Goal: Task Accomplishment & Management: Manage account settings

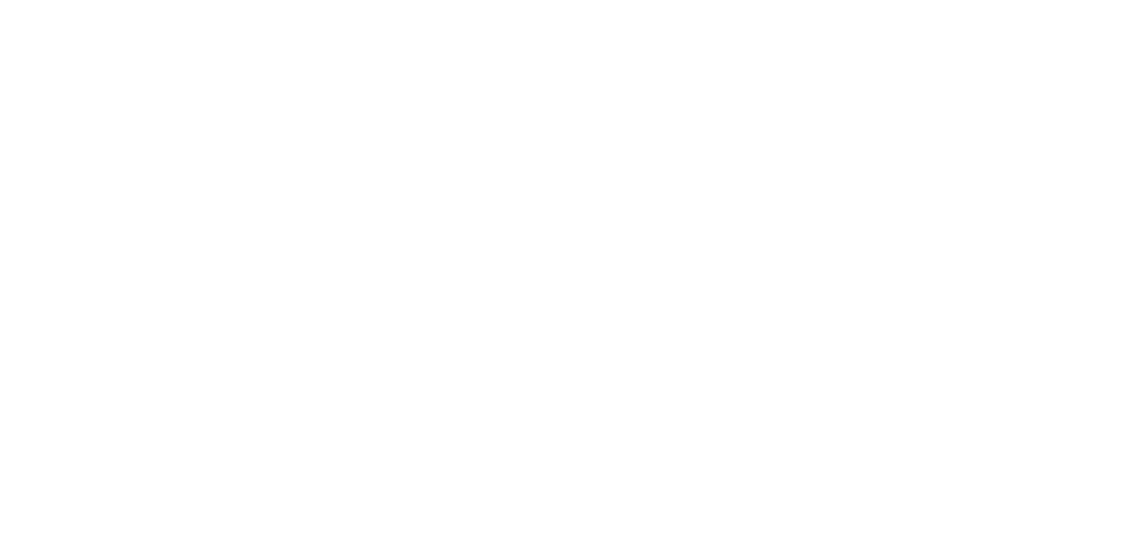
select select "message"
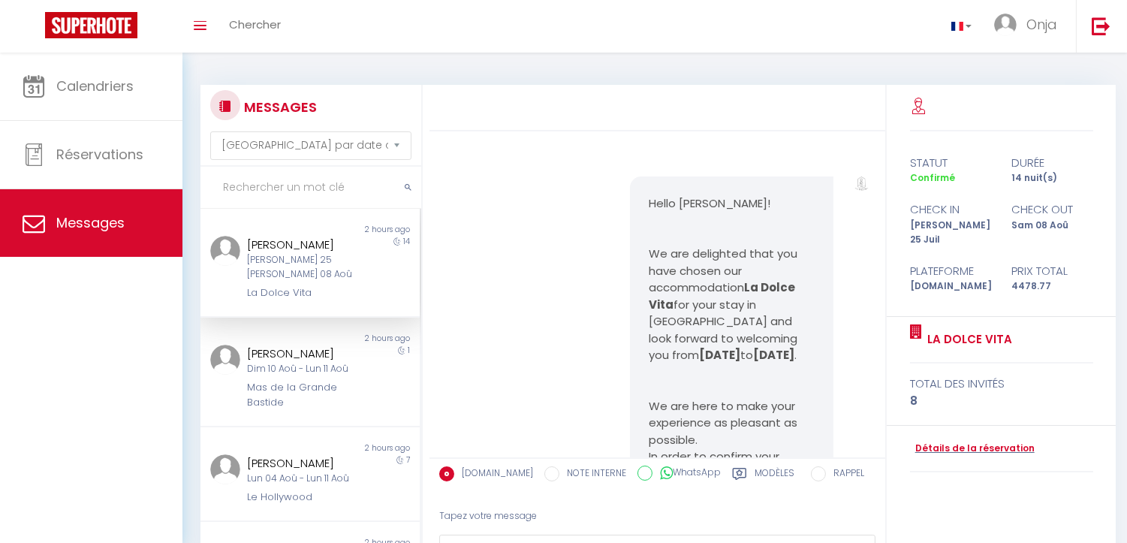
scroll to position [997, 0]
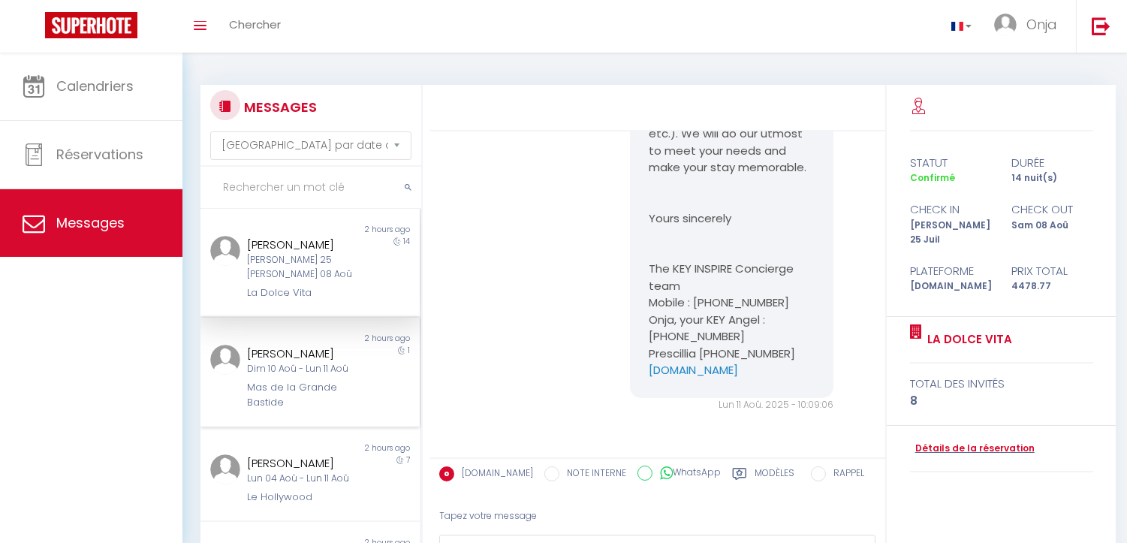
click at [297, 370] on div "Dim 10 Aoû - Lun 11 Aoû" at bounding box center [301, 369] width 108 height 14
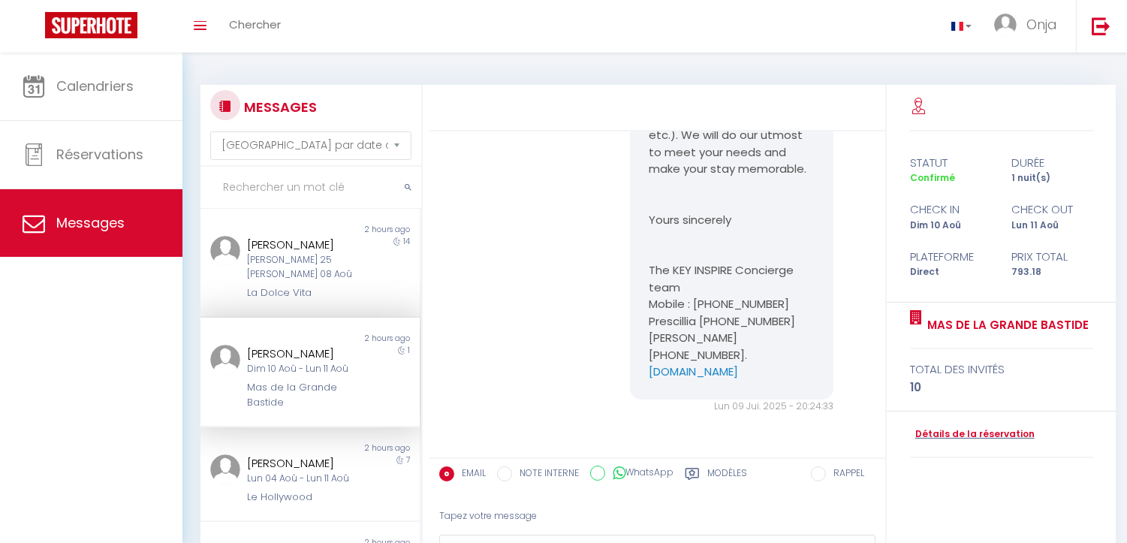
scroll to position [9508, 0]
click at [252, 249] on div "[PERSON_NAME]" at bounding box center [301, 245] width 108 height 18
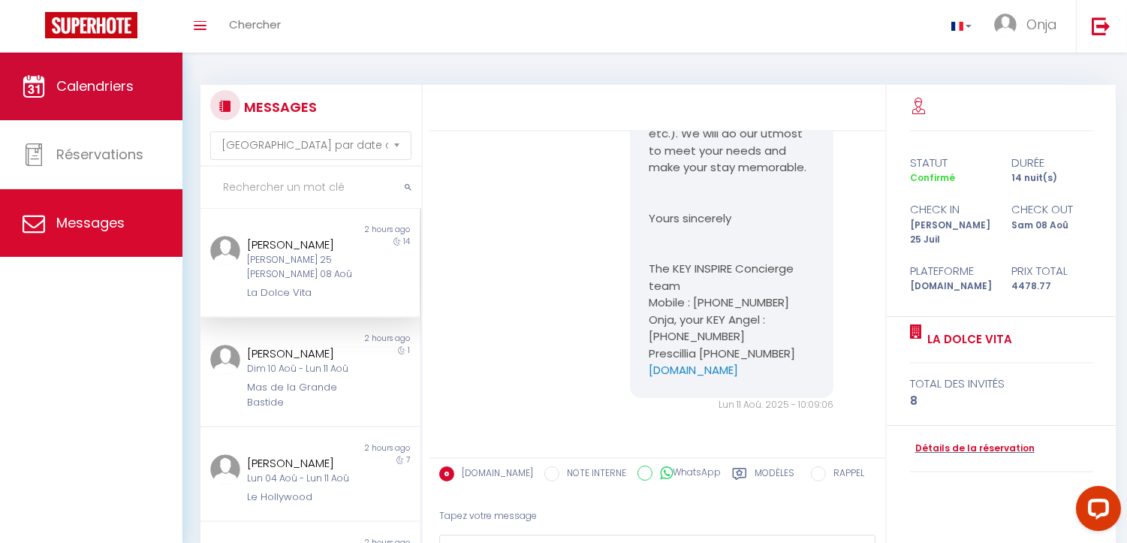
click at [134, 91] on link "Calendriers" at bounding box center [91, 87] width 182 height 68
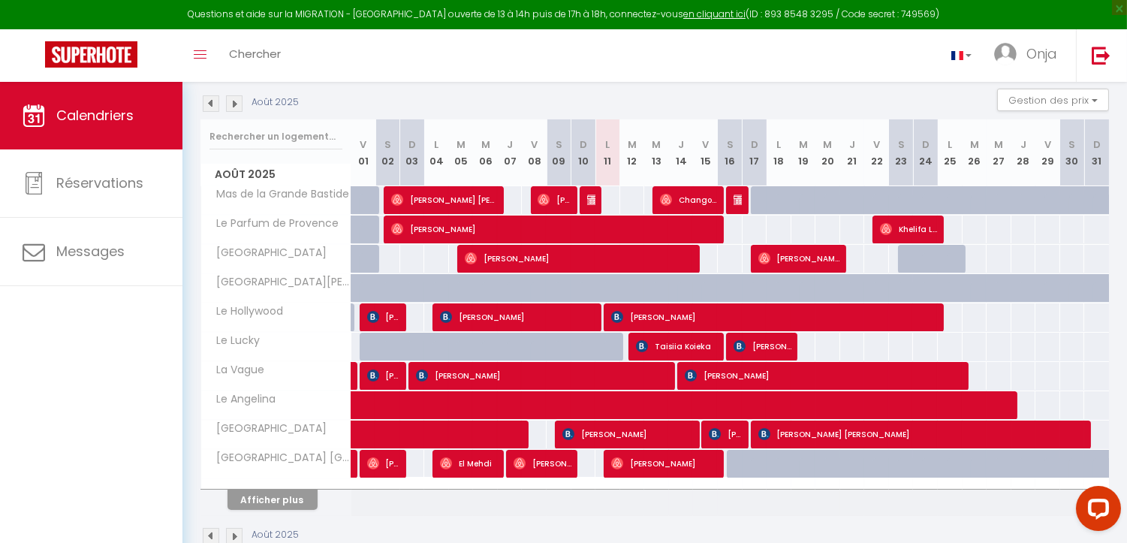
scroll to position [191, 0]
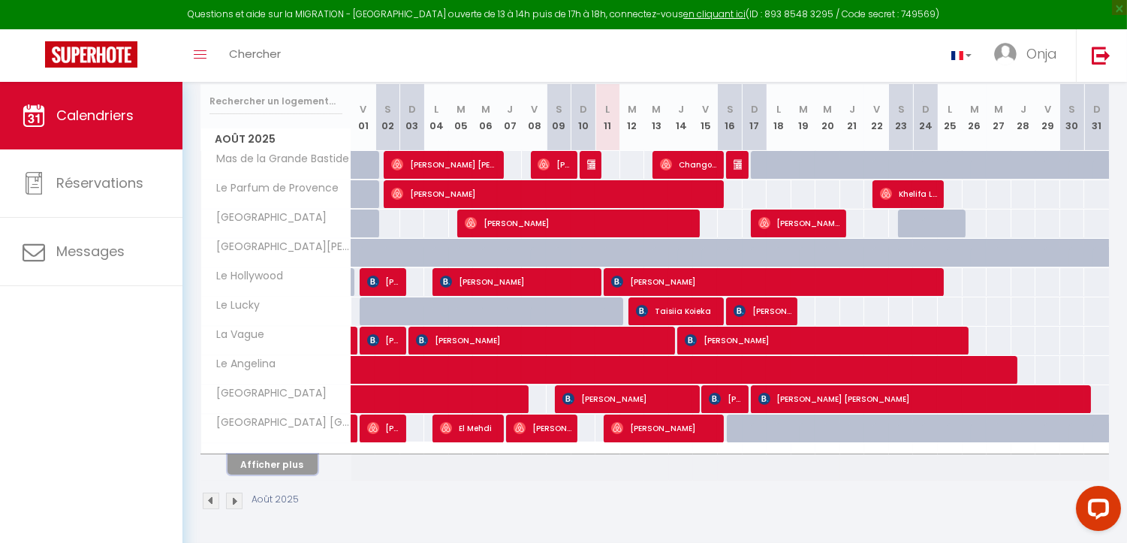
click at [276, 464] on button "Afficher plus" at bounding box center [273, 464] width 90 height 20
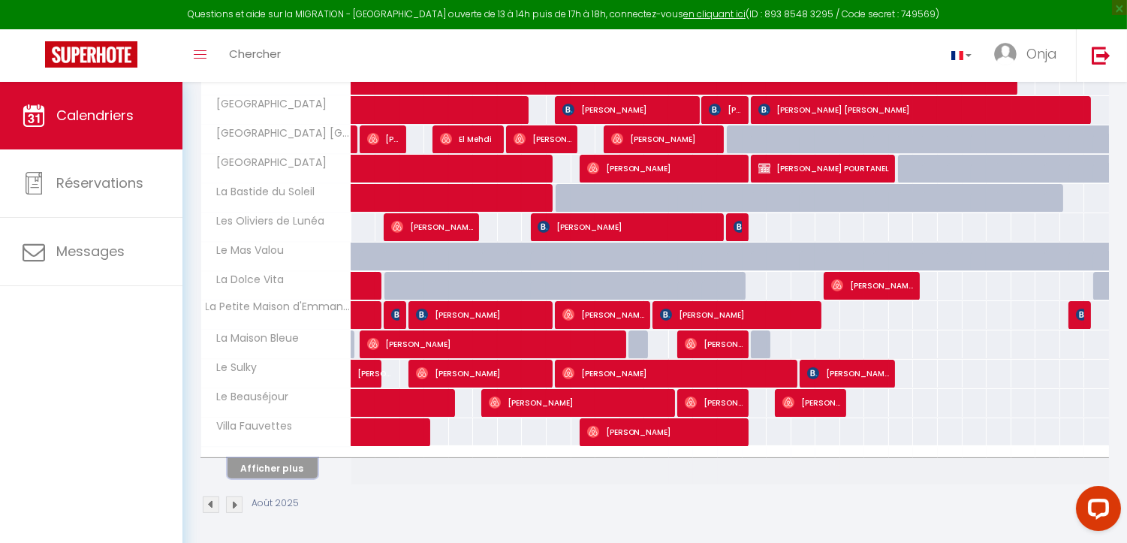
scroll to position [485, 0]
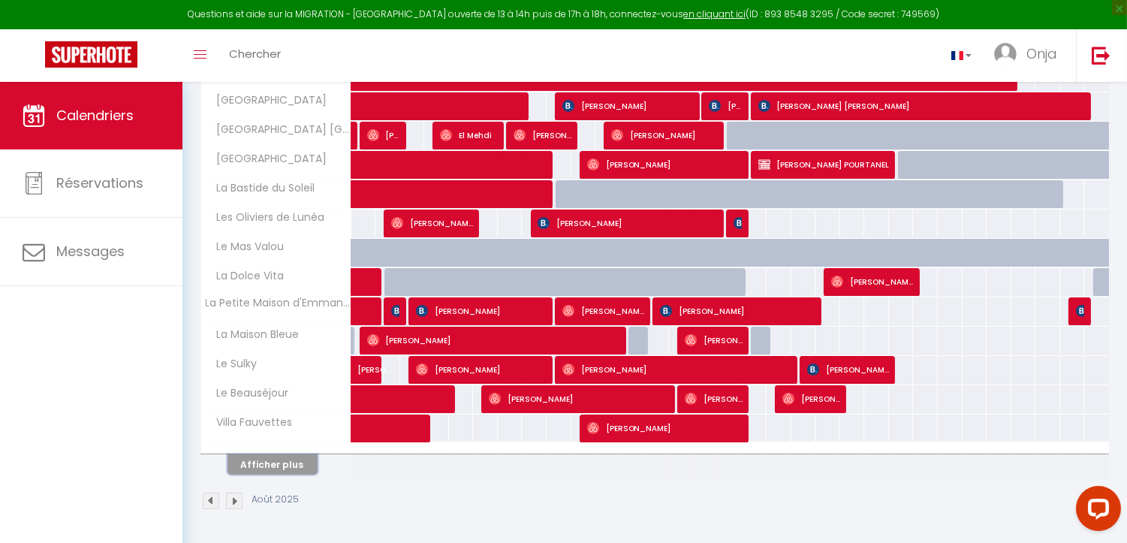
click at [278, 462] on button "Afficher plus" at bounding box center [273, 464] width 90 height 20
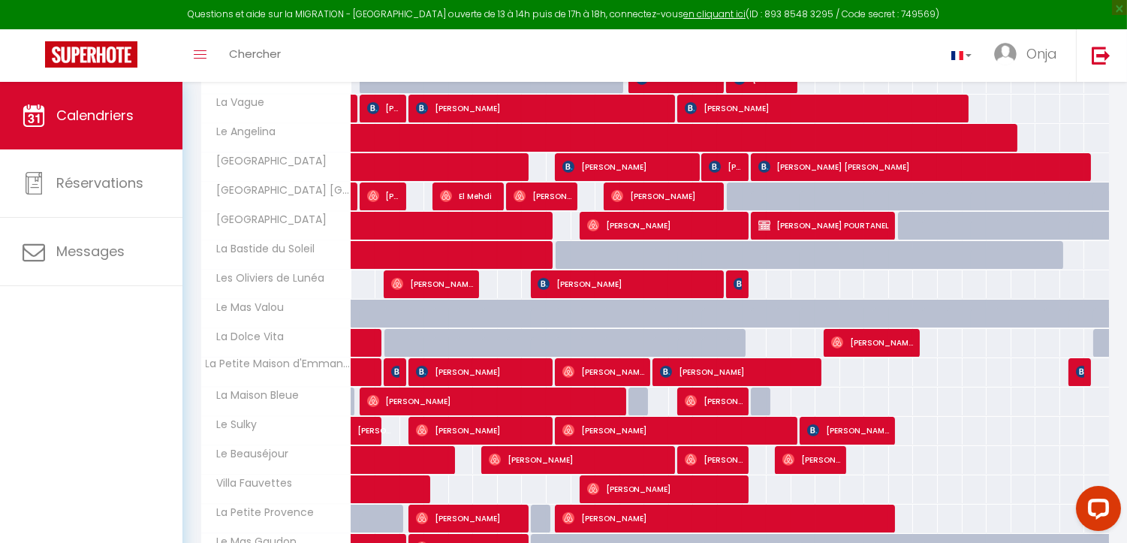
scroll to position [507, 0]
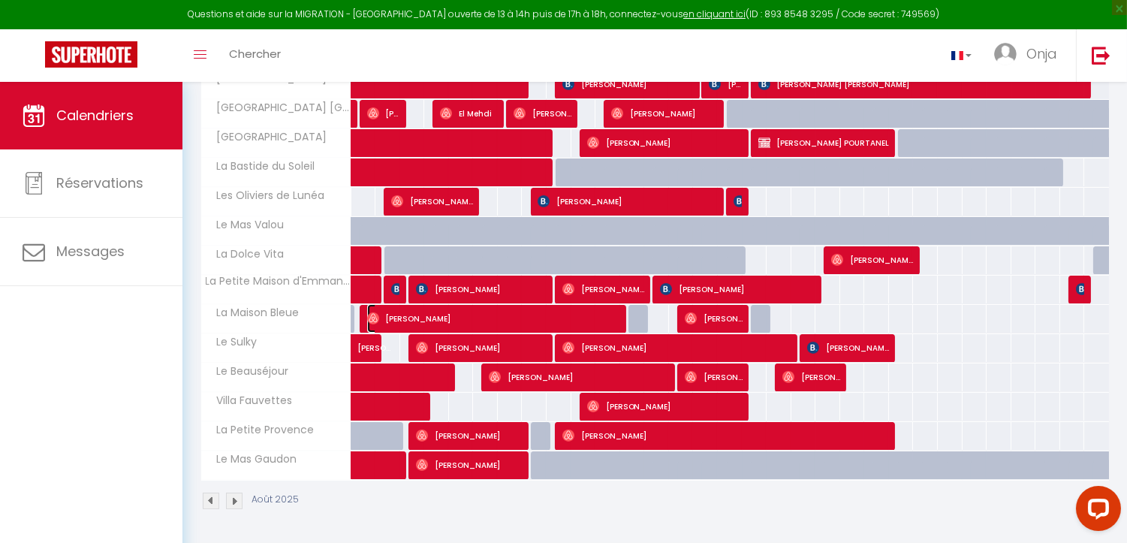
click at [616, 318] on span "[PERSON_NAME]" at bounding box center [495, 318] width 256 height 29
select select "OK"
select select "0"
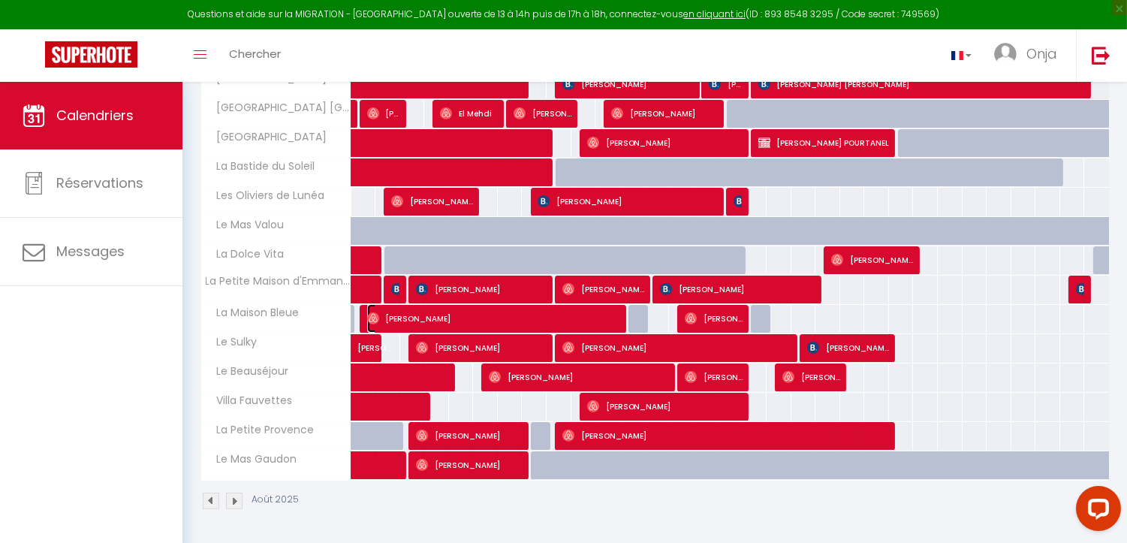
select select "1"
select select
